Goal: Transaction & Acquisition: Purchase product/service

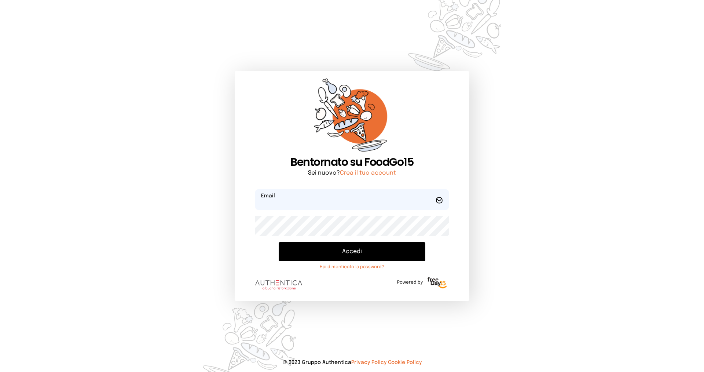
type input "**********"
click at [341, 247] on button "Accedi" at bounding box center [352, 251] width 147 height 19
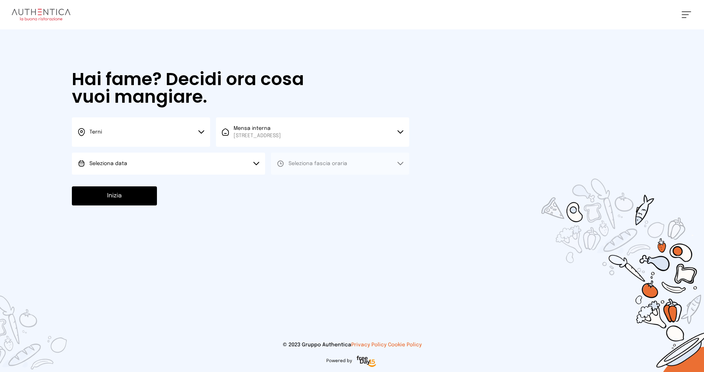
click at [133, 163] on button "Seleziona data" at bounding box center [168, 163] width 193 height 22
click at [107, 186] on span "[DATE], [DATE]" at bounding box center [107, 183] width 36 height 7
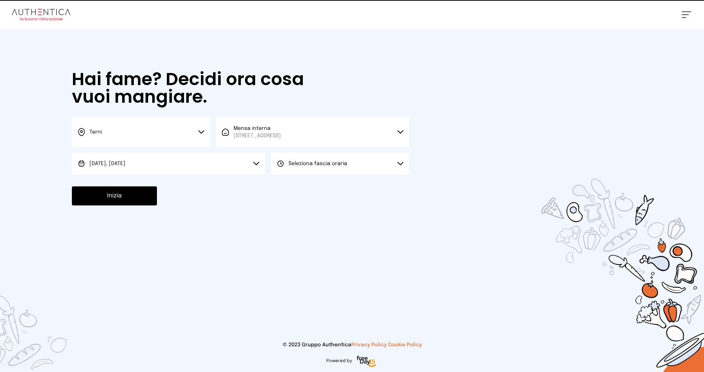
click at [318, 165] on span "Seleziona fascia oraria" at bounding box center [317, 163] width 59 height 5
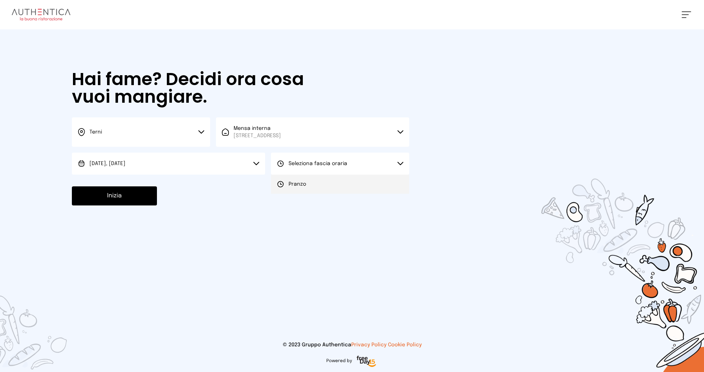
click at [297, 186] on span "Pranzo" at bounding box center [297, 183] width 18 height 7
click at [135, 198] on button "Inizia" at bounding box center [114, 195] width 85 height 19
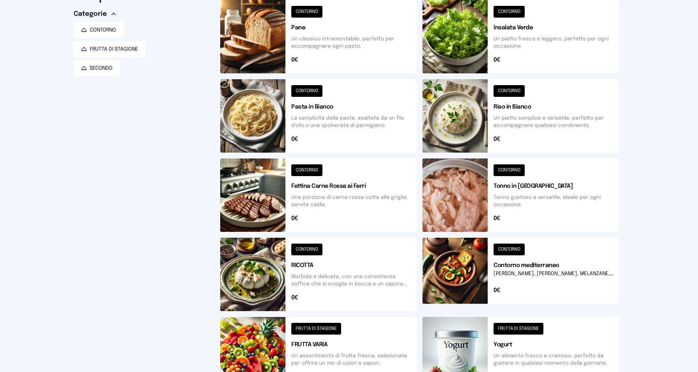
scroll to position [183, 0]
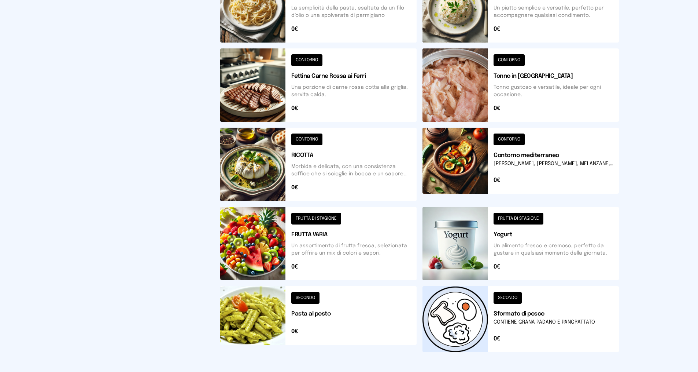
click at [336, 161] on button at bounding box center [318, 164] width 196 height 73
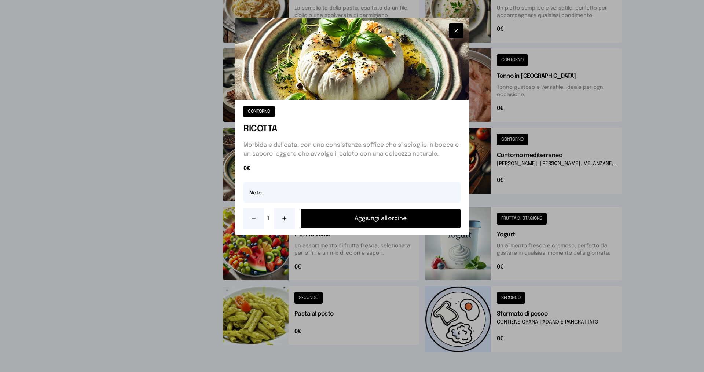
drag, startPoint x: 388, startPoint y: 217, endPoint x: 389, endPoint y: 221, distance: 4.5
click at [389, 220] on button "Aggiungi all'ordine" at bounding box center [381, 218] width 160 height 19
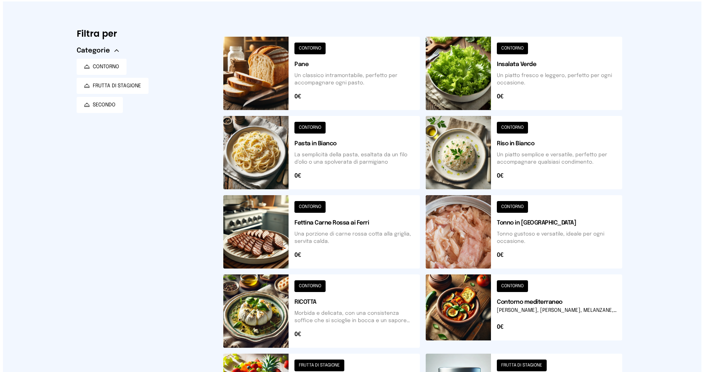
scroll to position [0, 0]
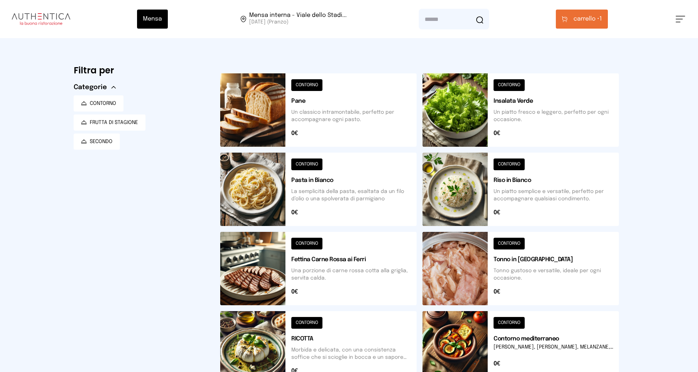
click at [583, 19] on span "carrello •" at bounding box center [587, 19] width 26 height 9
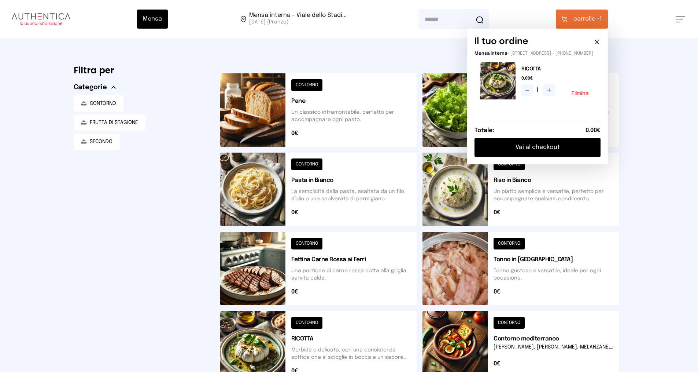
click at [537, 154] on button "Vai al checkout" at bounding box center [538, 147] width 126 height 19
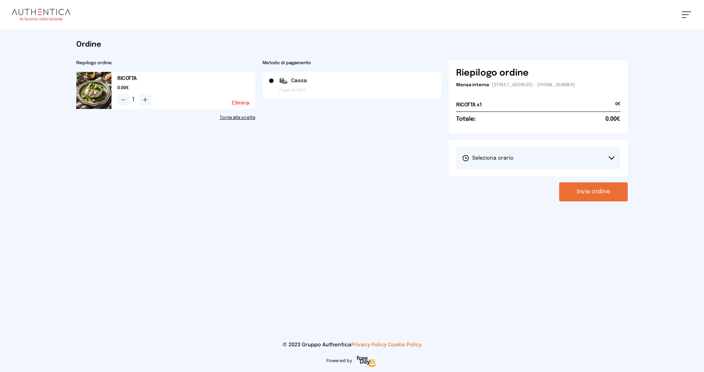
click at [520, 157] on button "Seleziona orario" at bounding box center [538, 158] width 164 height 22
click at [482, 183] on li "1° Turno (13:00 - 15:00)" at bounding box center [538, 178] width 164 height 19
click at [587, 194] on button "Invia ordine" at bounding box center [593, 191] width 69 height 19
